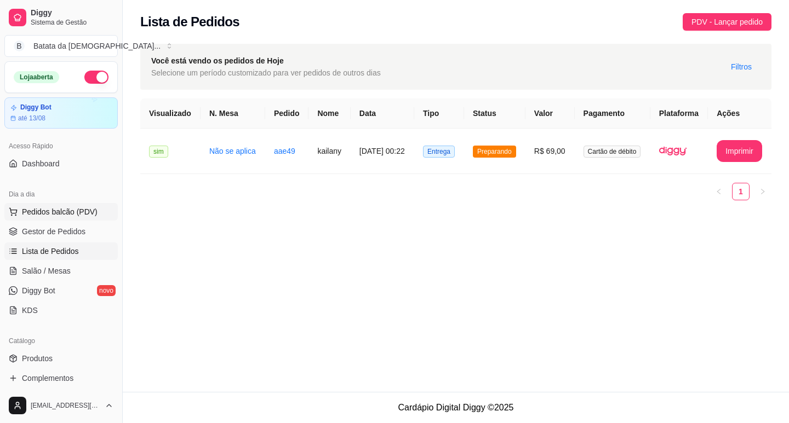
click at [67, 213] on span "Pedidos balcão (PDV)" at bounding box center [60, 212] width 76 height 11
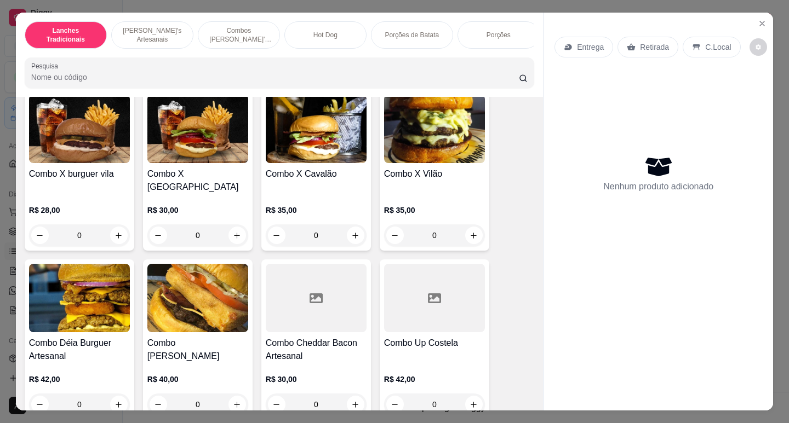
scroll to position [1041, 0]
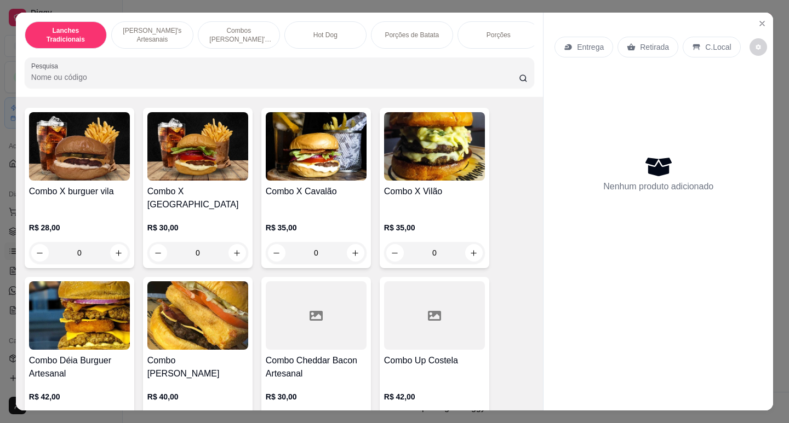
click at [477, 247] on div "0" at bounding box center [434, 253] width 101 height 22
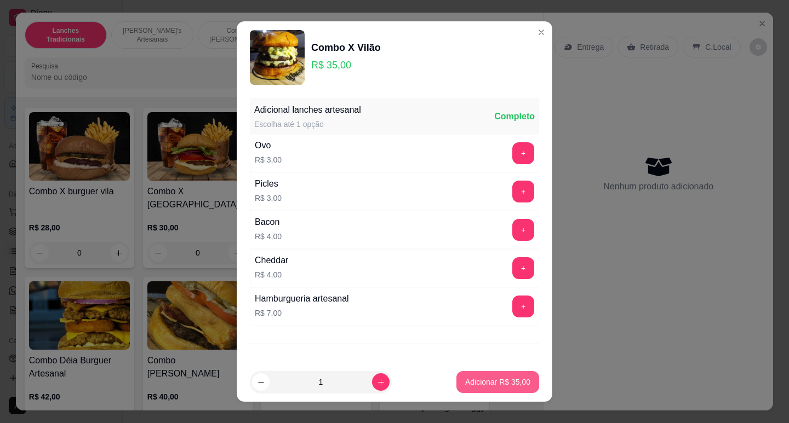
click at [478, 380] on p "Adicionar R$ 35,00" at bounding box center [497, 382] width 65 height 11
type input "1"
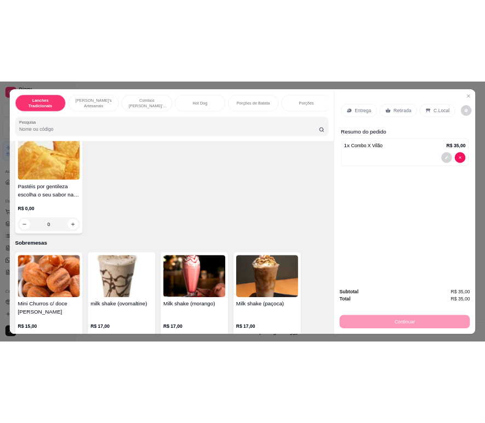
scroll to position [2301, 0]
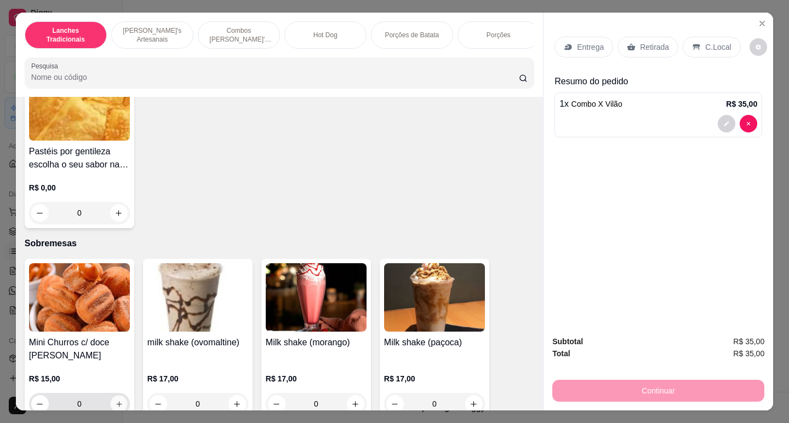
click at [117, 400] on icon "increase-product-quantity" at bounding box center [119, 404] width 8 height 8
type input "1"
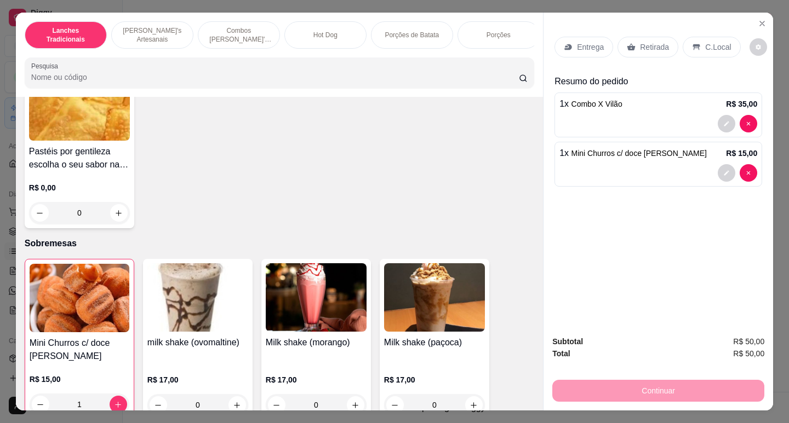
click at [583, 45] on p "Entrega" at bounding box center [590, 47] width 27 height 11
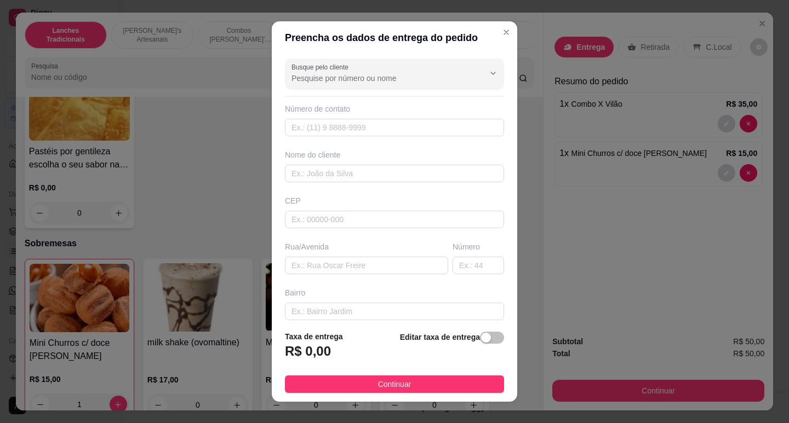
click at [329, 345] on div "R$ 0,00" at bounding box center [314, 355] width 58 height 24
drag, startPoint x: 312, startPoint y: 368, endPoint x: 283, endPoint y: 309, distance: 65.7
click at [291, 322] on footer "Taxa de entrega R$ 0,00 Editar taxa de entrega Continuar" at bounding box center [394, 362] width 245 height 80
click at [315, 363] on div "R$ 0,00" at bounding box center [314, 355] width 58 height 24
click at [305, 355] on h3 "R$ 0,00" at bounding box center [308, 352] width 46 height 18
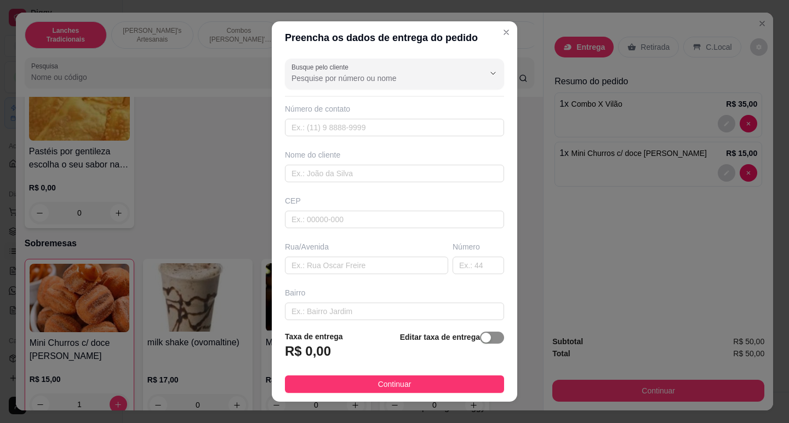
click at [481, 340] on div "button" at bounding box center [486, 338] width 10 height 10
click at [289, 351] on input "0,00" at bounding box center [343, 356] width 117 height 21
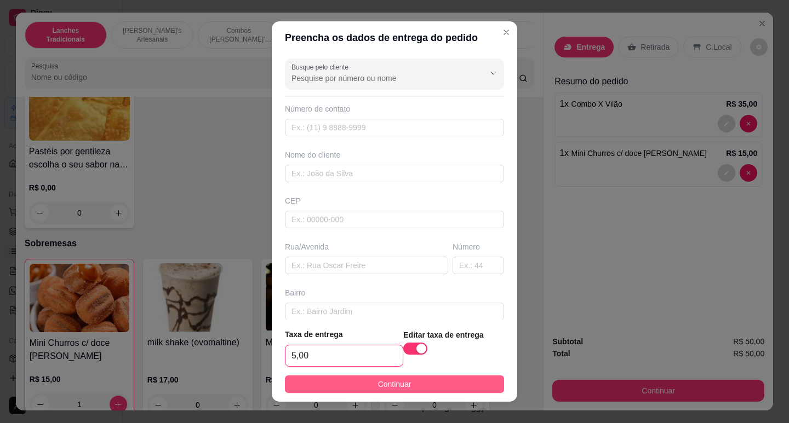
type input "5,00"
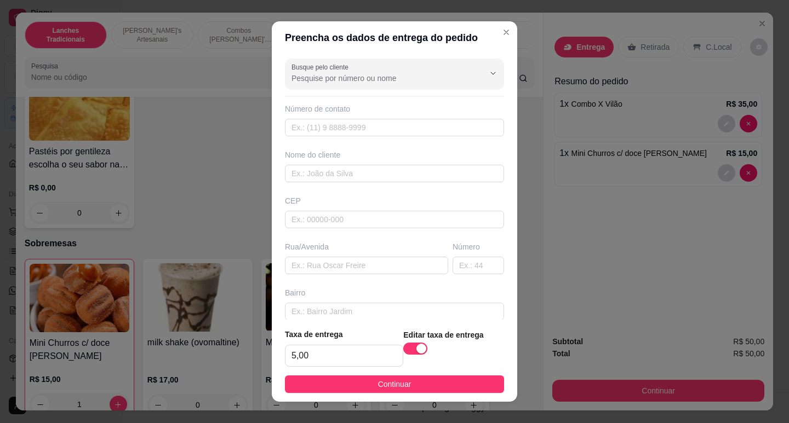
drag, startPoint x: 457, startPoint y: 388, endPoint x: 457, endPoint y: 382, distance: 6.6
click at [458, 388] on button "Continuar" at bounding box center [394, 385] width 219 height 18
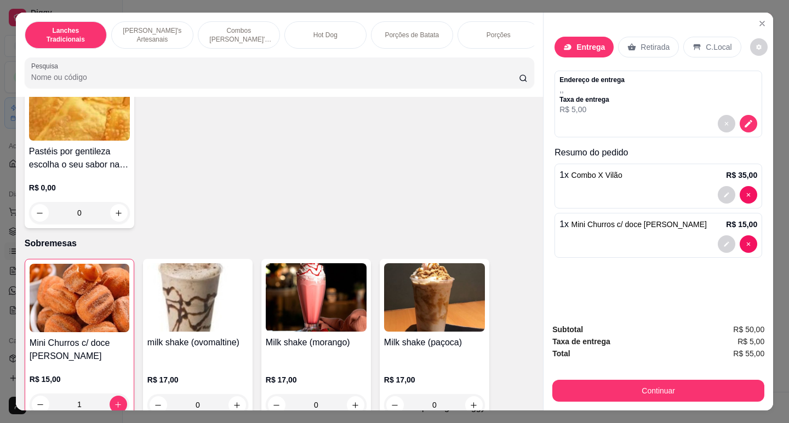
click at [590, 42] on p "Entrega" at bounding box center [590, 47] width 28 height 11
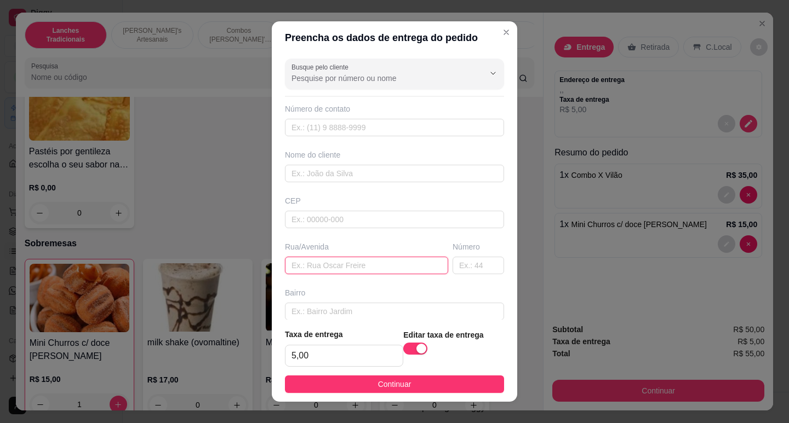
click at [351, 261] on input "text" at bounding box center [366, 266] width 163 height 18
drag, startPoint x: 325, startPoint y: 251, endPoint x: 320, endPoint y: 260, distance: 9.6
click at [320, 260] on input "text" at bounding box center [366, 266] width 163 height 18
paste input "[STREET_ADDRESS][PERSON_NAME]"
type input "[STREET_ADDRESS][PERSON_NAME]"
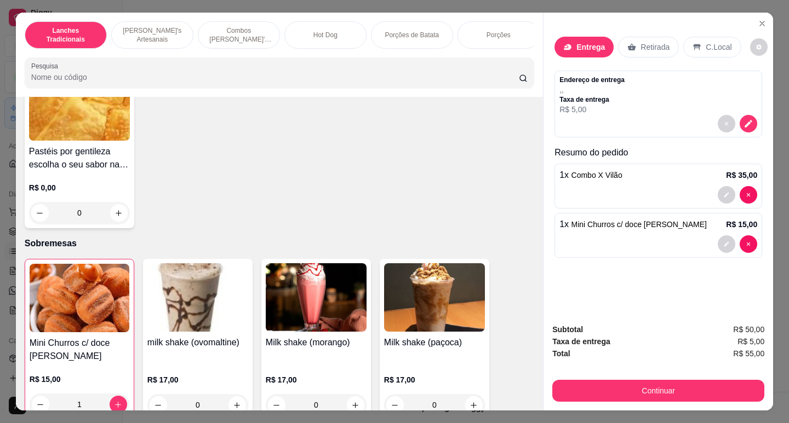
click at [581, 45] on p "Entrega" at bounding box center [590, 47] width 28 height 11
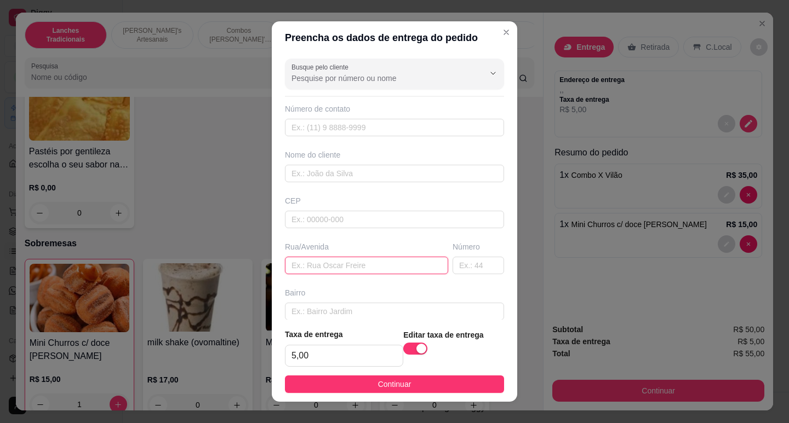
paste input "[STREET_ADDRESS][PERSON_NAME]"
type input "Rua [PERSON_NAME]"
click at [452, 266] on input "text" at bounding box center [477, 266] width 51 height 18
paste input "[STREET_ADDRESS][PERSON_NAME]"
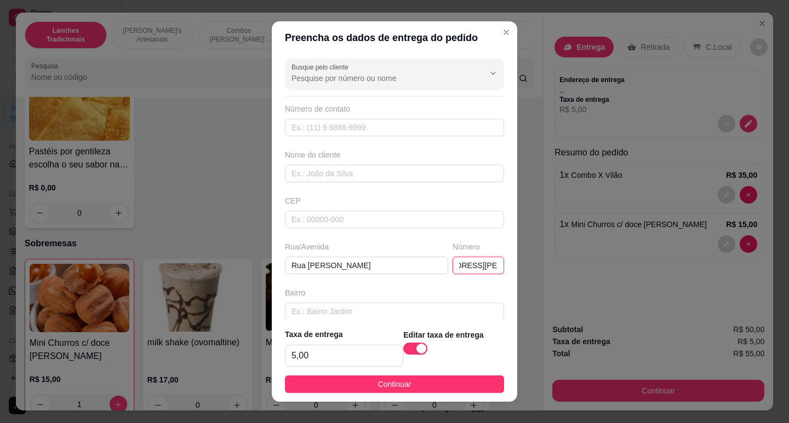
click at [468, 268] on input "[STREET_ADDRESS][PERSON_NAME]" at bounding box center [477, 266] width 51 height 18
type input "41"
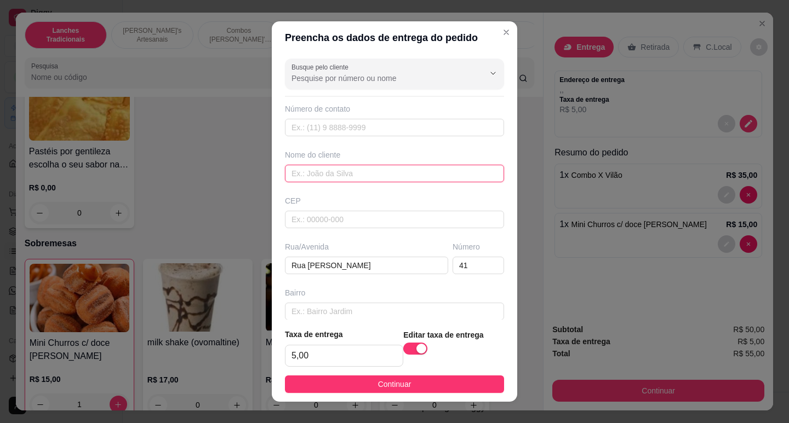
click at [316, 175] on input "text" at bounding box center [394, 174] width 219 height 18
type input "a"
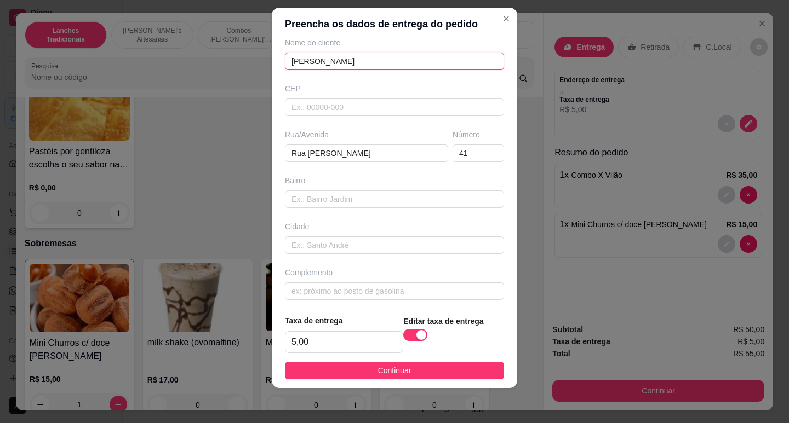
scroll to position [103, 0]
type input "[PERSON_NAME]"
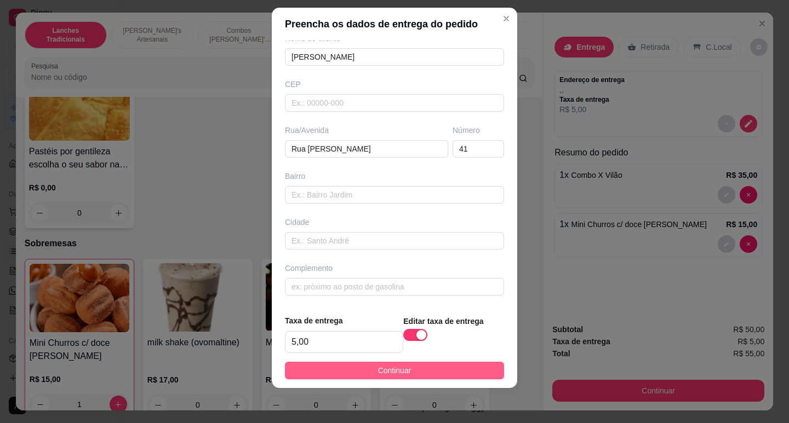
click at [430, 376] on button "Continuar" at bounding box center [394, 371] width 219 height 18
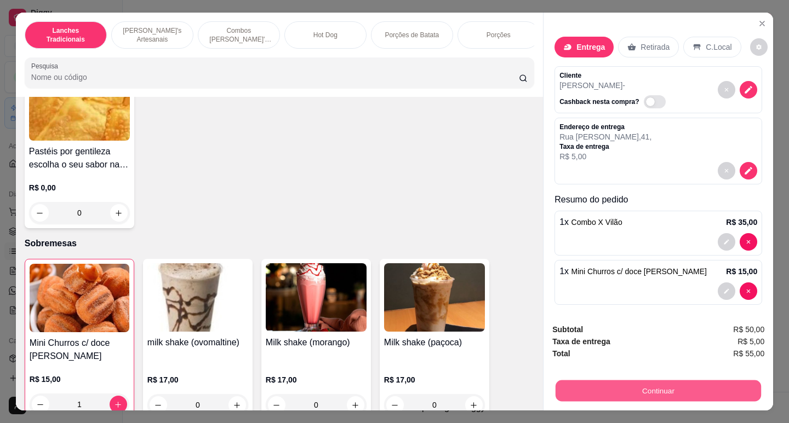
click at [692, 383] on button "Continuar" at bounding box center [657, 390] width 205 height 21
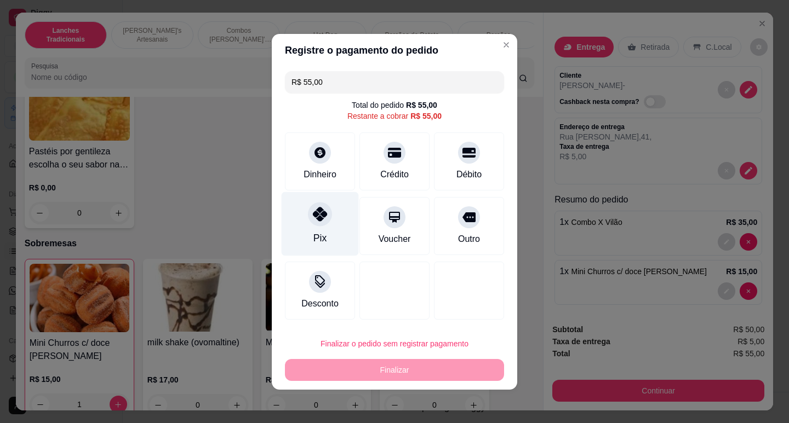
click at [306, 243] on div "Pix" at bounding box center [320, 224] width 77 height 64
type input "R$ 0,00"
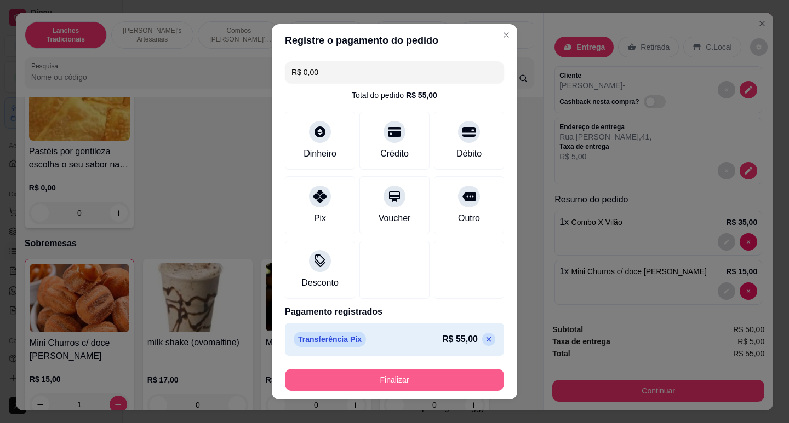
click at [408, 383] on button "Finalizar" at bounding box center [394, 380] width 219 height 22
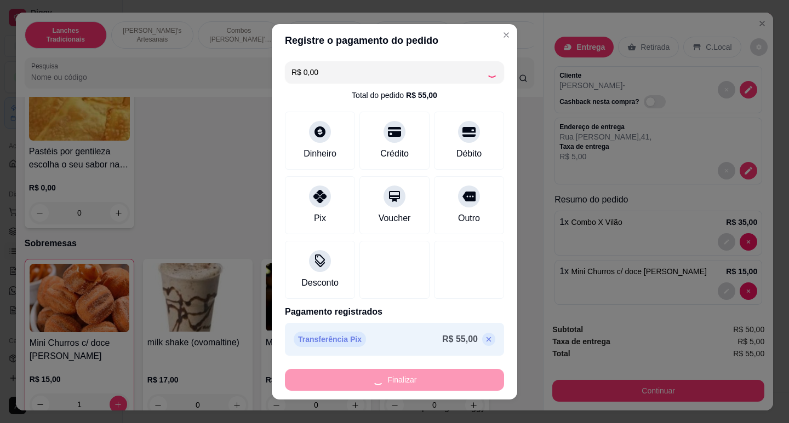
type input "0"
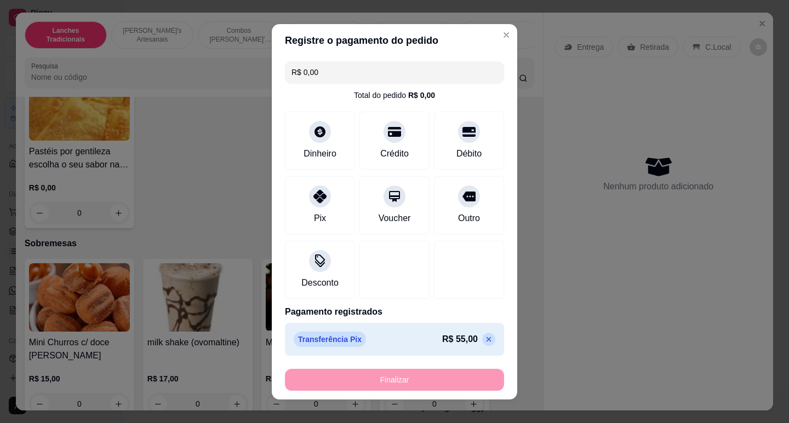
type input "-R$ 55,00"
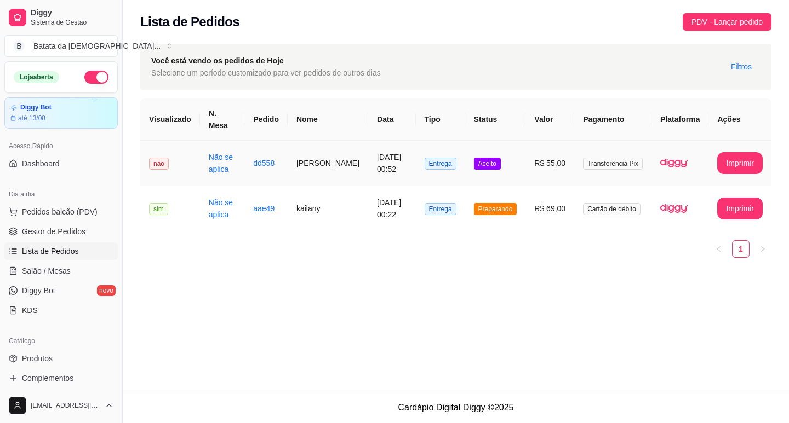
click at [394, 158] on td "[DATE] 00:52" at bounding box center [391, 163] width 47 height 45
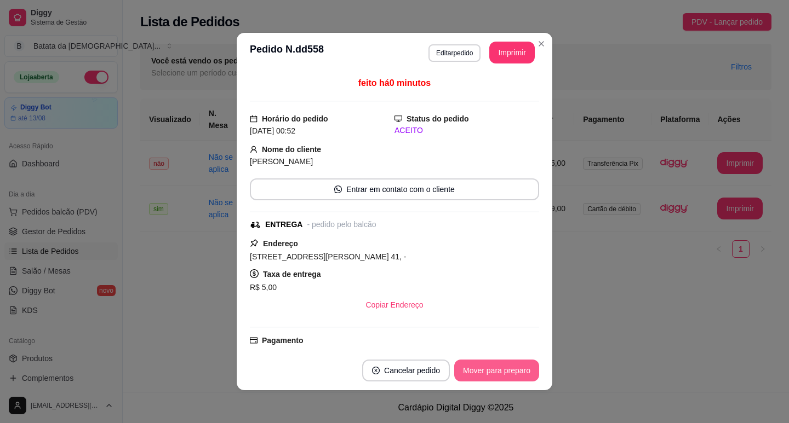
click at [490, 377] on button "Mover para preparo" at bounding box center [496, 371] width 85 height 22
click at [505, 51] on button "Imprimir" at bounding box center [511, 53] width 45 height 22
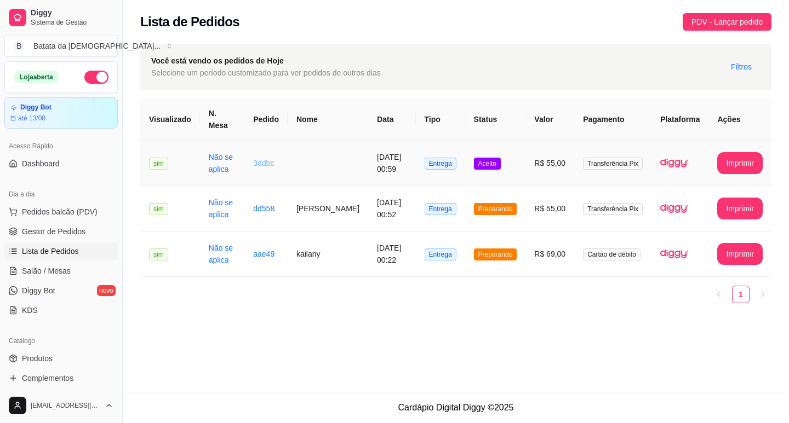
click at [273, 159] on link "3ddbc" at bounding box center [263, 163] width 21 height 9
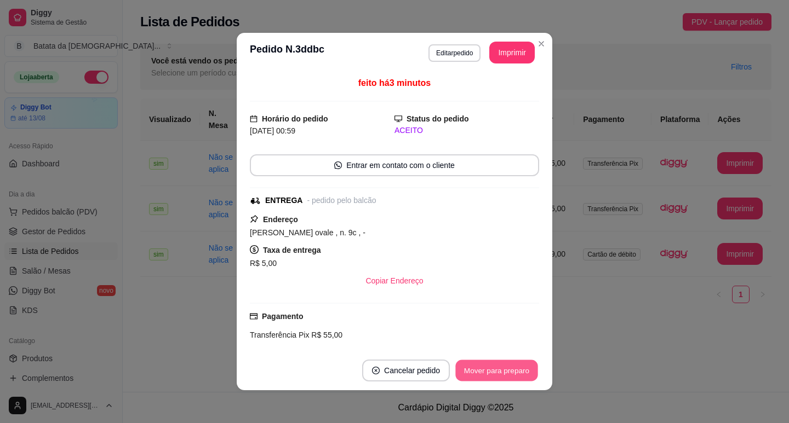
click at [478, 370] on button "Mover para preparo" at bounding box center [496, 370] width 82 height 21
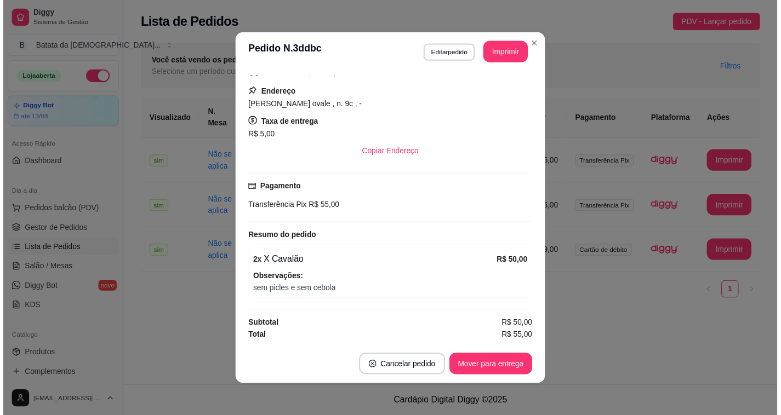
scroll to position [2, 0]
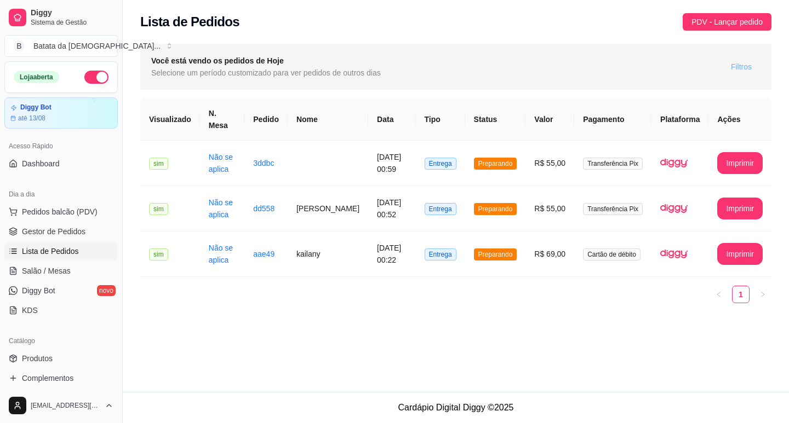
click at [732, 61] on span "Filtros" at bounding box center [741, 67] width 21 height 12
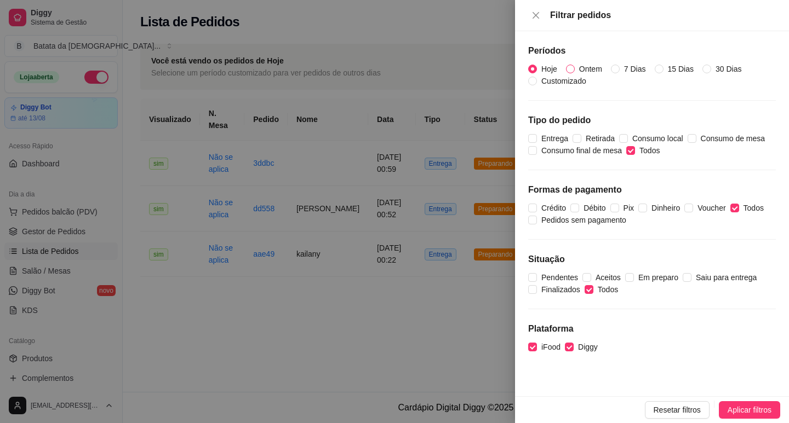
click at [572, 72] on input "Ontem" at bounding box center [570, 69] width 9 height 9
radio input "true"
radio input "false"
click at [726, 411] on button "Aplicar filtros" at bounding box center [749, 411] width 61 height 18
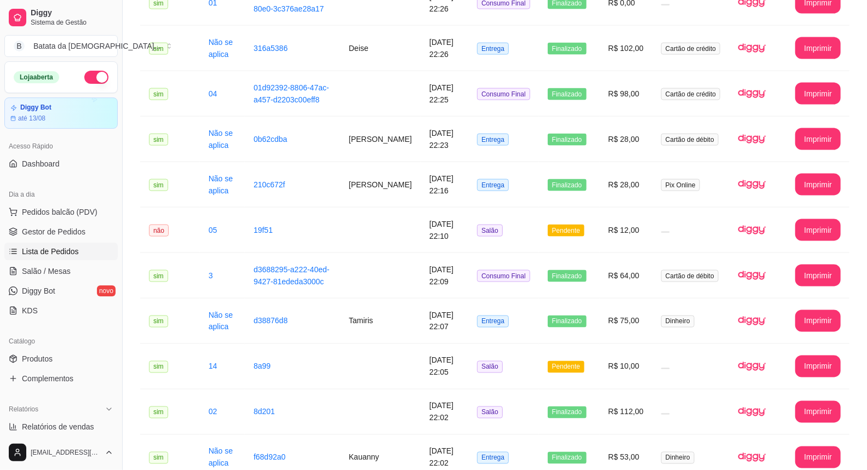
scroll to position [1016, 0]
